Goal: Transaction & Acquisition: Purchase product/service

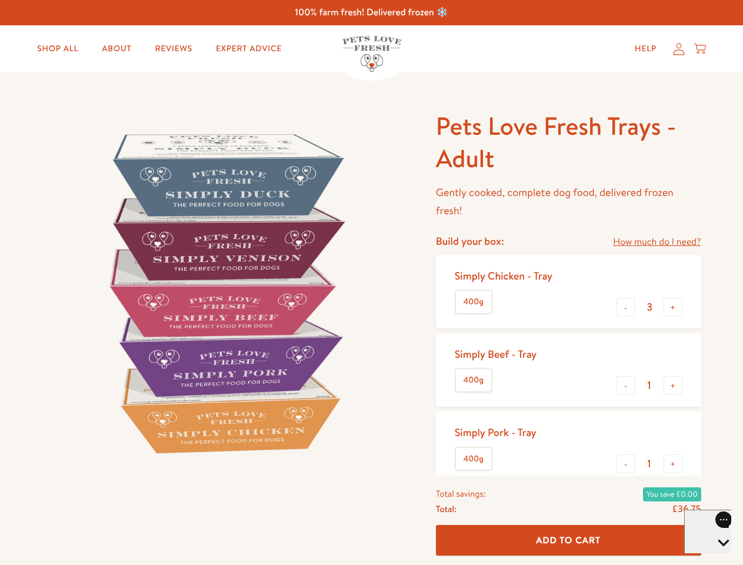
click at [371, 282] on img at bounding box center [224, 292] width 365 height 365
click at [657, 242] on link "How much do I need?" at bounding box center [657, 242] width 88 height 16
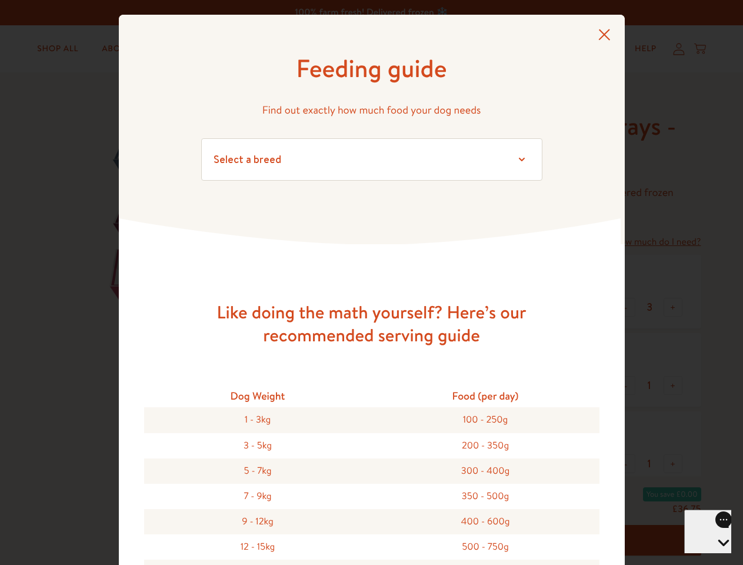
click at [626, 307] on div "Feeding guide Find out exactly how much food your dog needs Select a breed Affe…" at bounding box center [371, 282] width 743 height 565
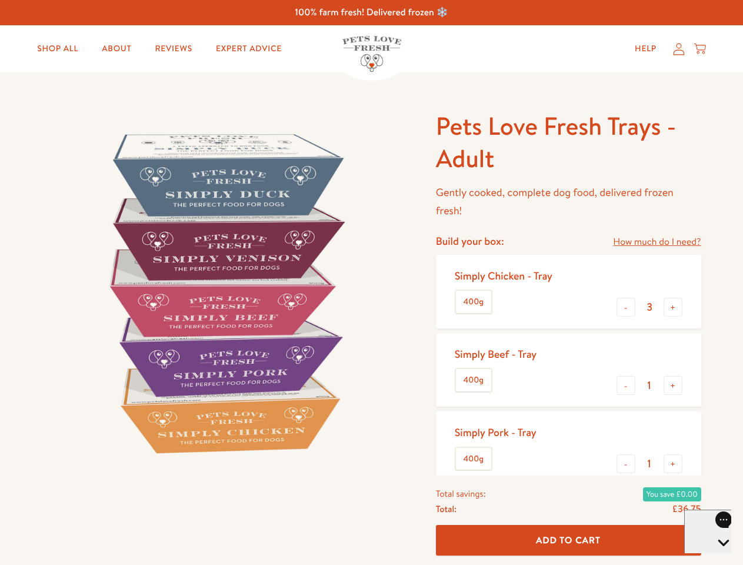
click at [673, 307] on button "+" at bounding box center [673, 307] width 19 height 19
type input "4"
click at [626, 385] on button "-" at bounding box center [626, 385] width 19 height 19
click at [673, 385] on button "+" at bounding box center [673, 385] width 19 height 19
type input "1"
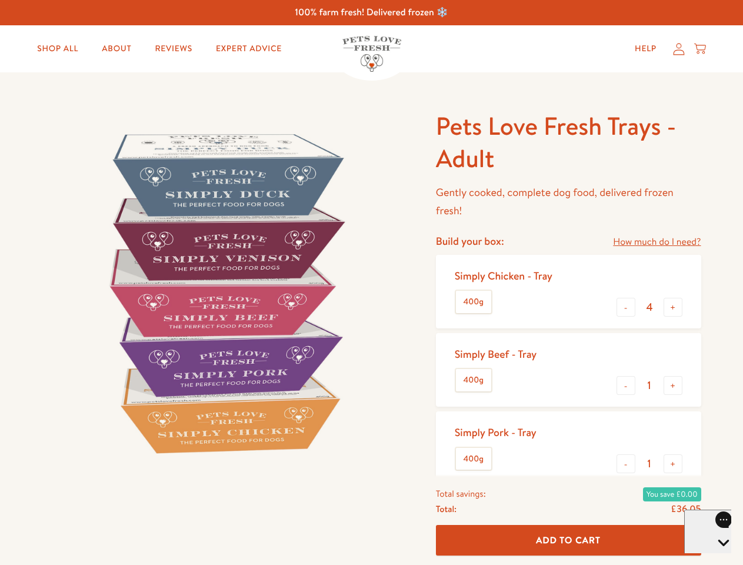
click at [626, 464] on button "-" at bounding box center [626, 463] width 19 height 19
click at [673, 464] on button "+" at bounding box center [673, 463] width 19 height 19
type input "1"
click at [569, 540] on span "Add To Cart" at bounding box center [568, 540] width 65 height 12
click at [718, 557] on icon "Open gorgias live chat" at bounding box center [723, 562] width 11 height 11
